Goal: Information Seeking & Learning: Learn about a topic

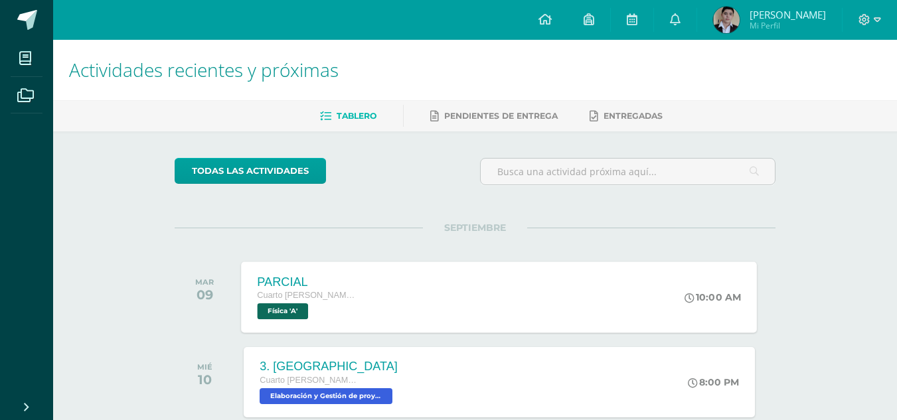
click at [368, 293] on div "PARCIAL Cuarto [PERSON_NAME]. CCLL en Diseño Gráfico Física 'A'" at bounding box center [308, 296] width 133 height 71
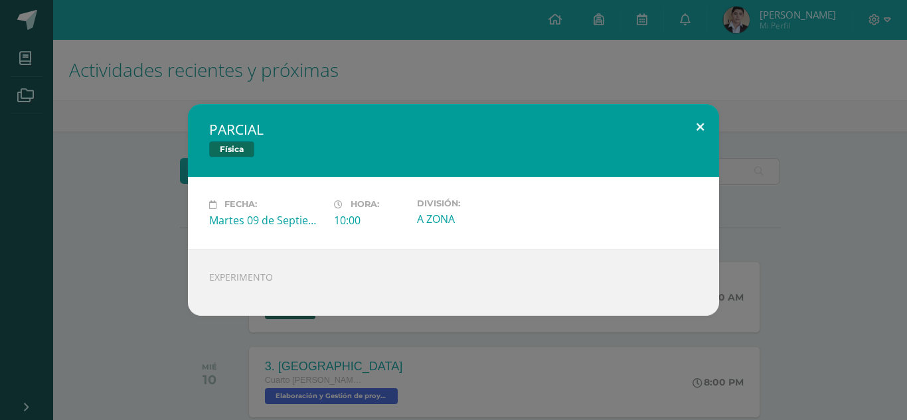
click at [692, 127] on button at bounding box center [700, 126] width 38 height 45
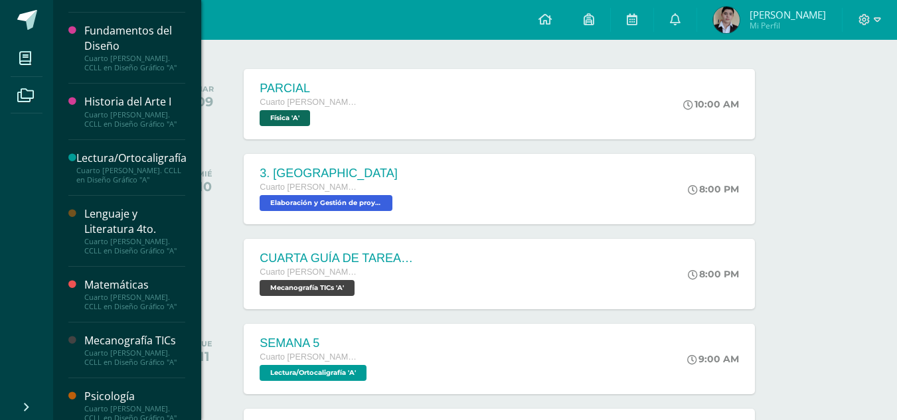
scroll to position [784, 0]
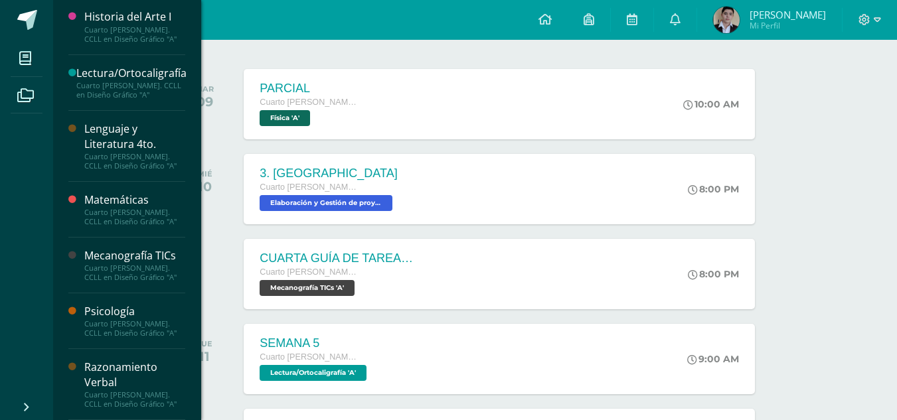
click at [164, 265] on div "Cuarto [PERSON_NAME]. CCLL en Diseño Gráfico "A"" at bounding box center [134, 272] width 101 height 19
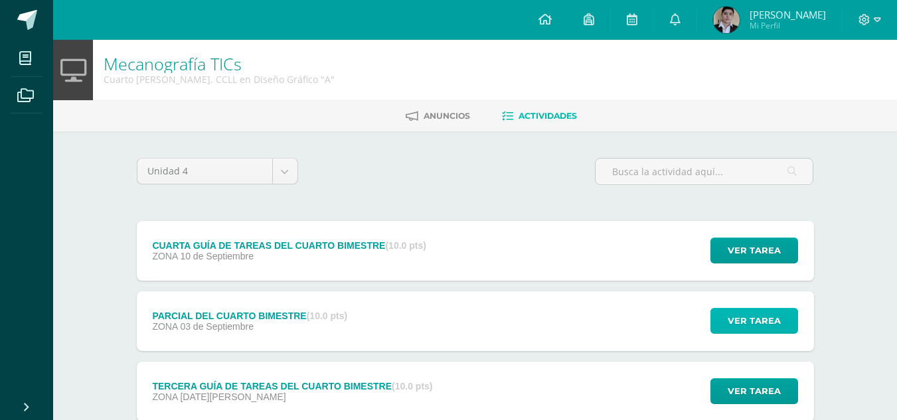
click at [718, 319] on button "Ver tarea" at bounding box center [754, 321] width 88 height 26
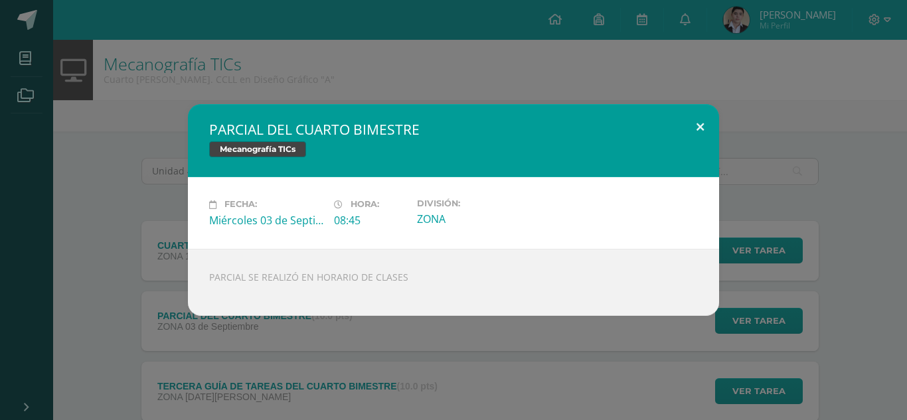
click at [701, 134] on button at bounding box center [700, 126] width 38 height 45
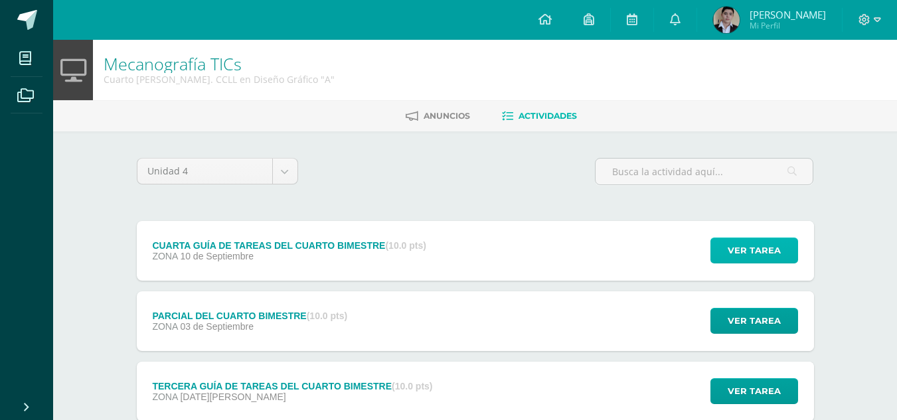
click at [760, 250] on span "Ver tarea" at bounding box center [753, 250] width 53 height 25
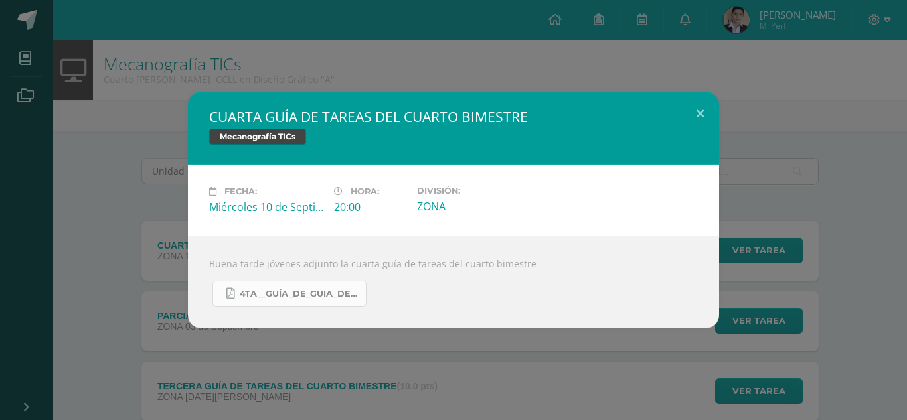
click at [338, 290] on span "4TA__GUÍA_DE_GUIA_DE_TAREAS_DE_4TH__DIVERSIFICADO_Y_5TO_PC.__DEL_CUARTO_BIMESTR…" at bounding box center [299, 294] width 119 height 11
click at [695, 113] on button at bounding box center [700, 114] width 38 height 45
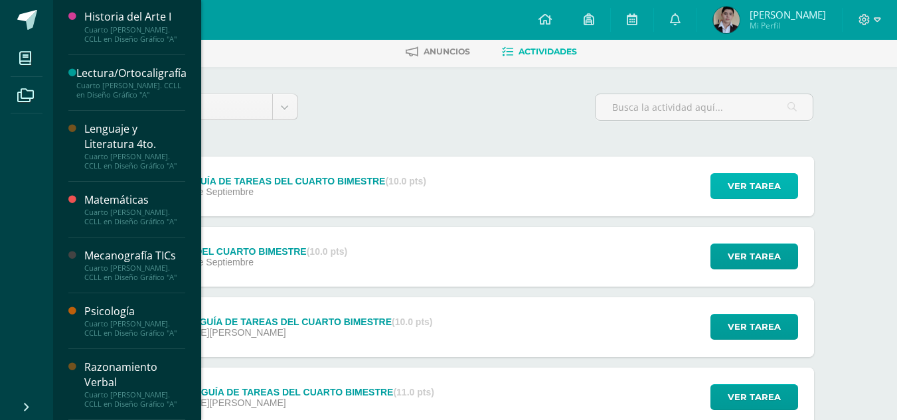
scroll to position [65, 0]
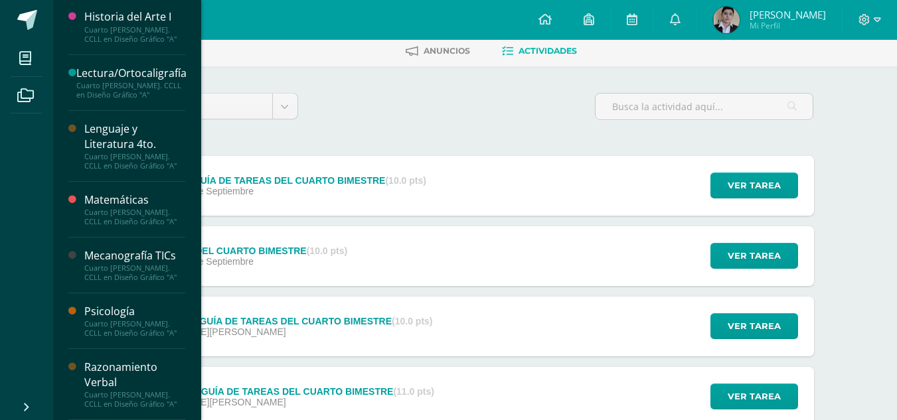
click at [118, 196] on div "Matemáticas" at bounding box center [134, 199] width 101 height 15
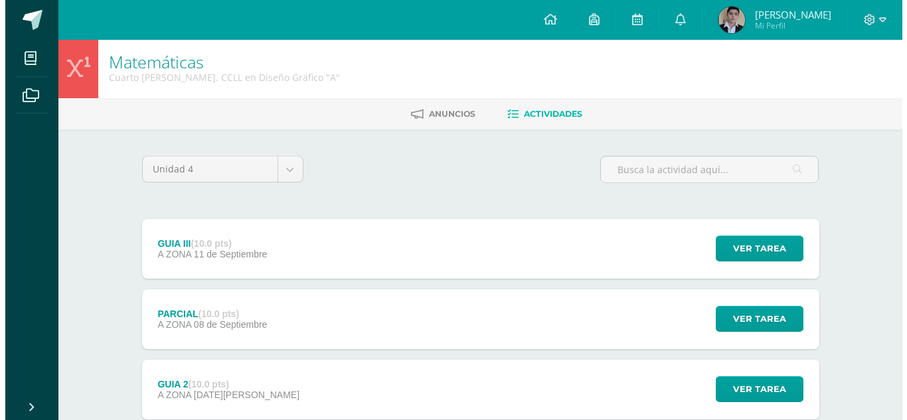
scroll to position [160, 0]
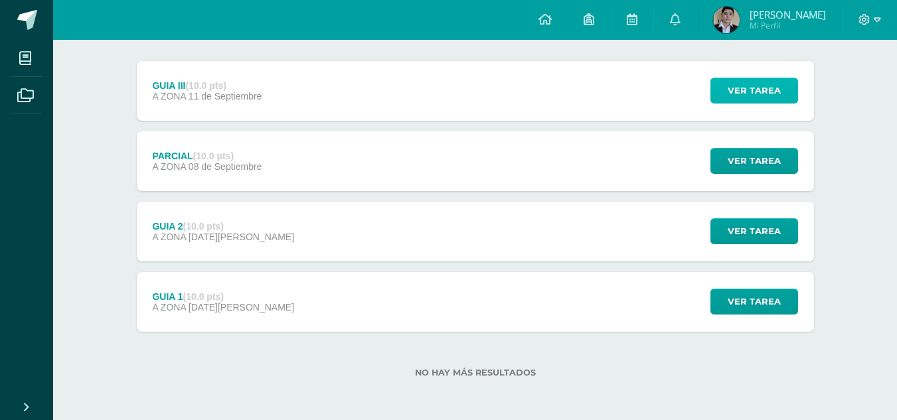
click at [725, 94] on button "Ver tarea" at bounding box center [754, 91] width 88 height 26
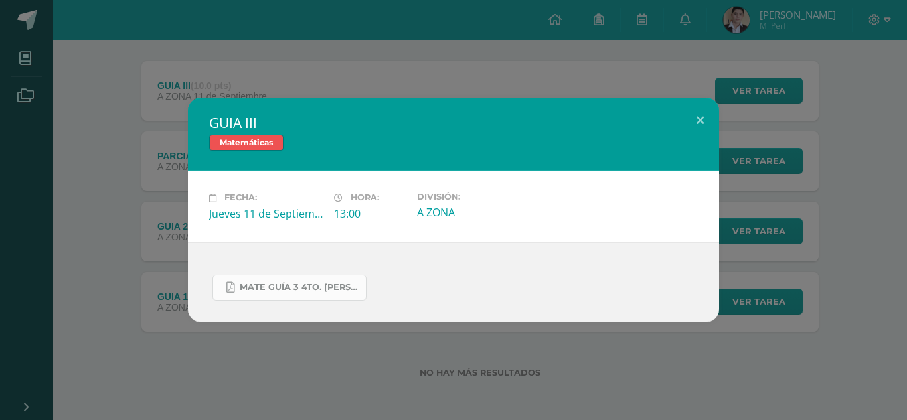
click at [321, 293] on link "MATE GUÍA 3 4TO. BACH.docx.pdf" at bounding box center [289, 288] width 154 height 26
